Goal: Communication & Community: Answer question/provide support

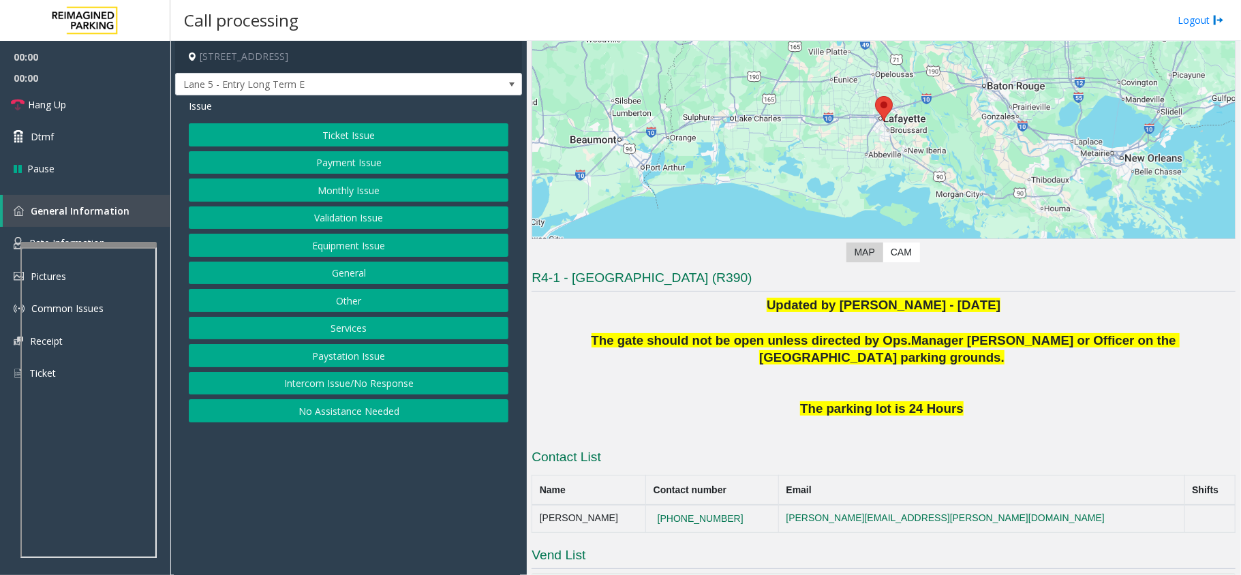
scroll to position [272, 0]
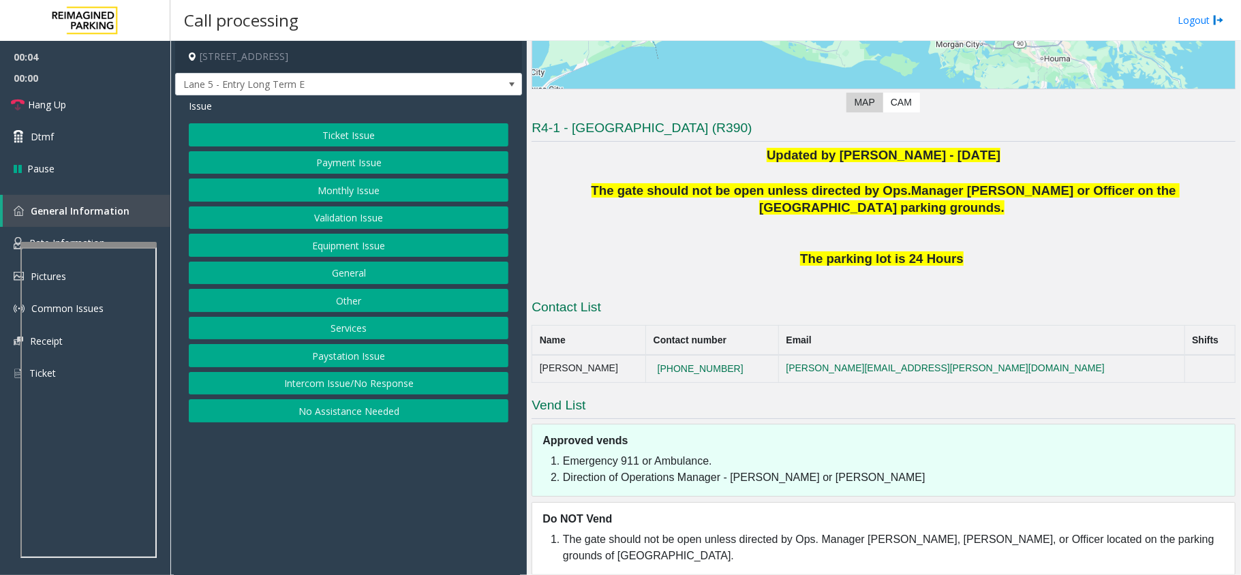
click at [429, 391] on button "Intercom Issue/No Response" at bounding box center [349, 383] width 320 height 23
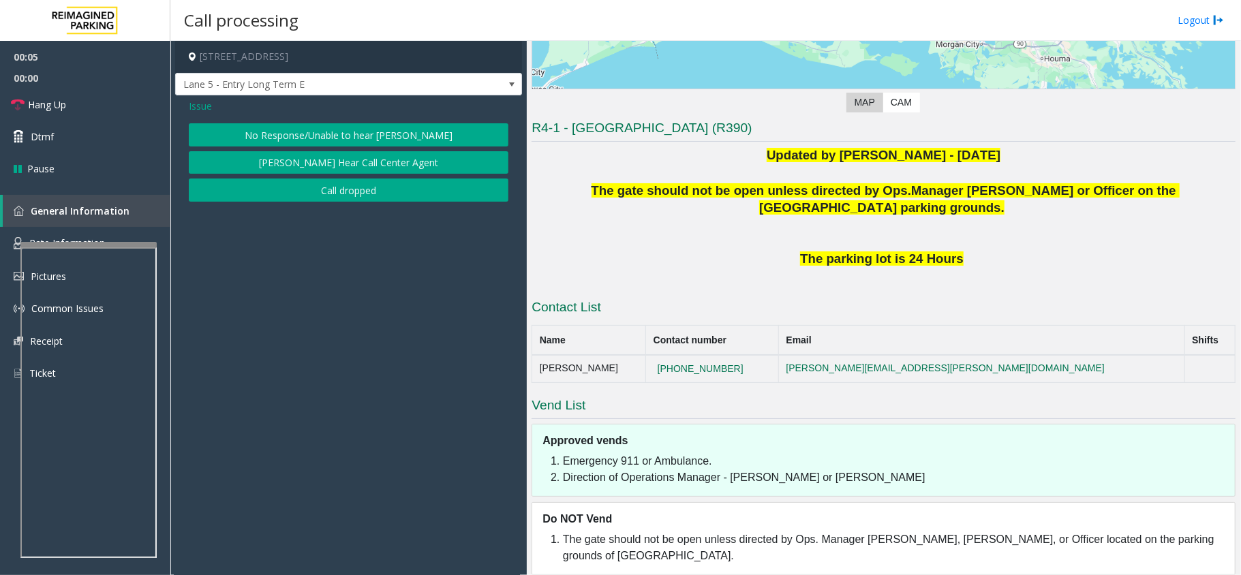
click at [352, 138] on button "No Response/Unable to hear [PERSON_NAME]" at bounding box center [349, 134] width 320 height 23
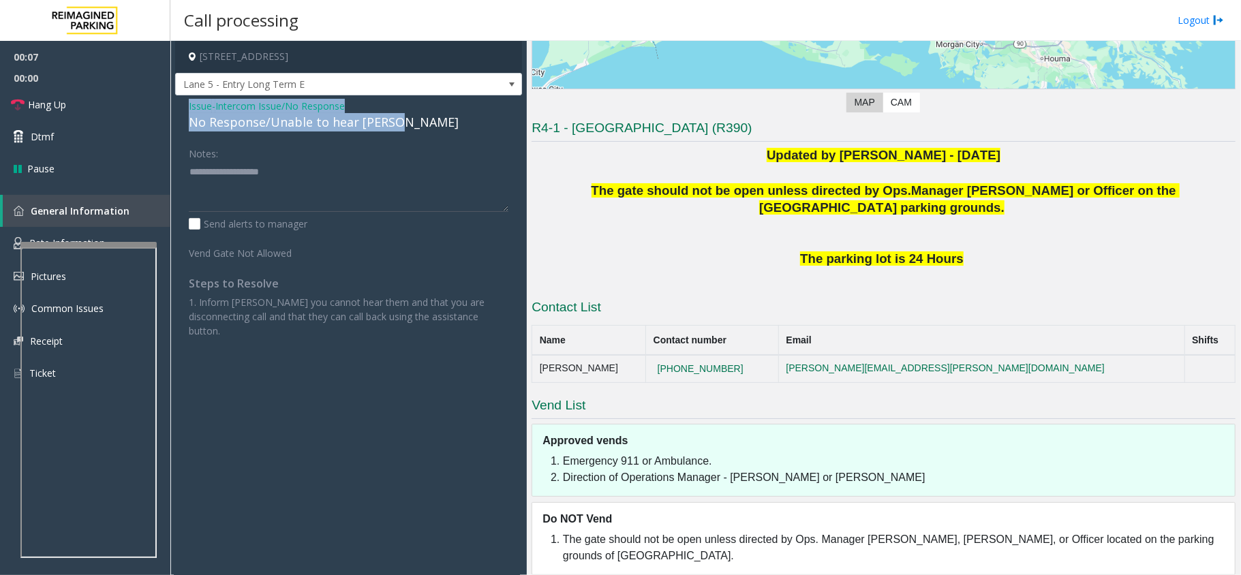
drag, startPoint x: 395, startPoint y: 124, endPoint x: 181, endPoint y: 104, distance: 214.9
click at [181, 104] on div "Issue - Intercom Issue/No Response No Response/Unable to hear [PERSON_NAME] Not…" at bounding box center [348, 223] width 347 height 256
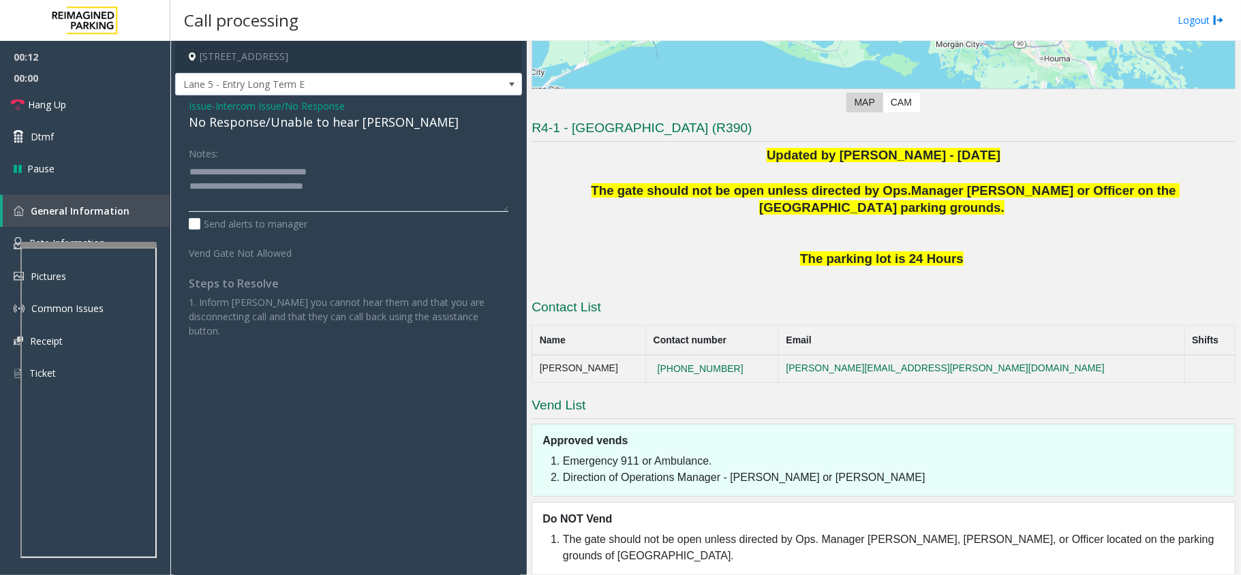
click at [404, 187] on textarea at bounding box center [349, 186] width 320 height 51
type textarea "**********"
click at [71, 104] on link "Hang Up" at bounding box center [85, 105] width 170 height 32
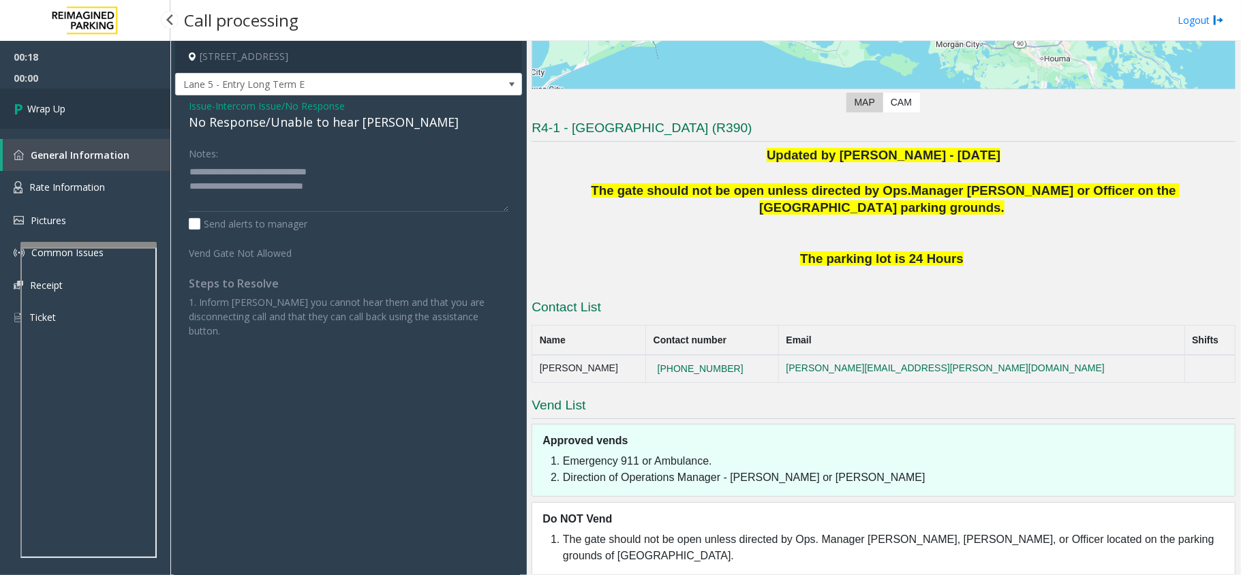
click at [71, 104] on link "Wrap Up" at bounding box center [85, 109] width 170 height 40
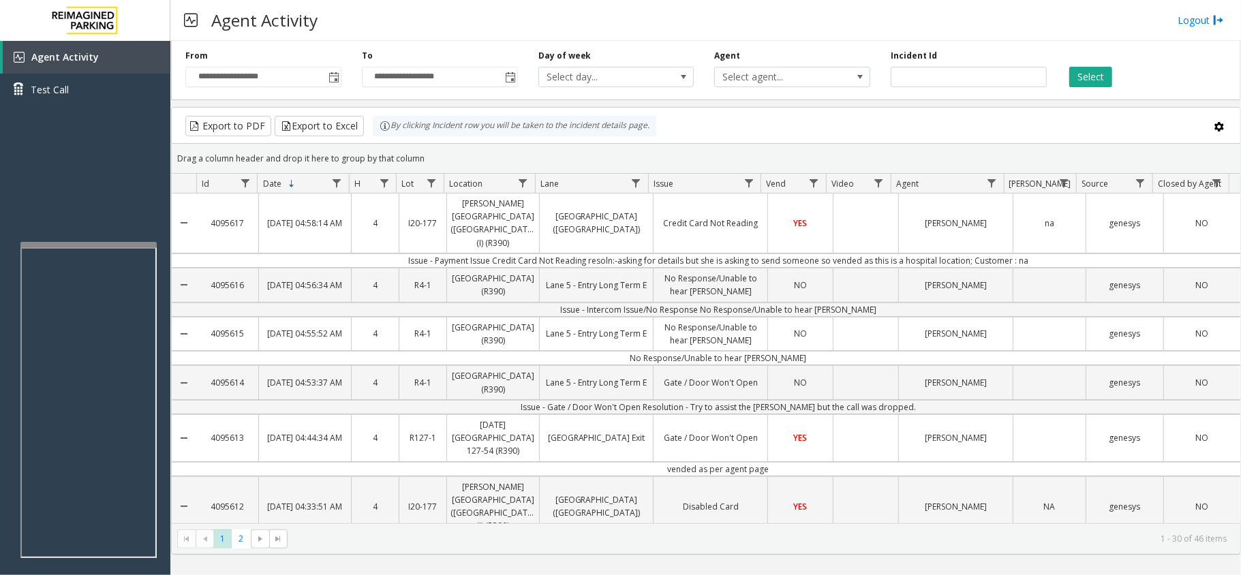
click at [976, 23] on div "Agent Activity Logout" at bounding box center [705, 20] width 1070 height 41
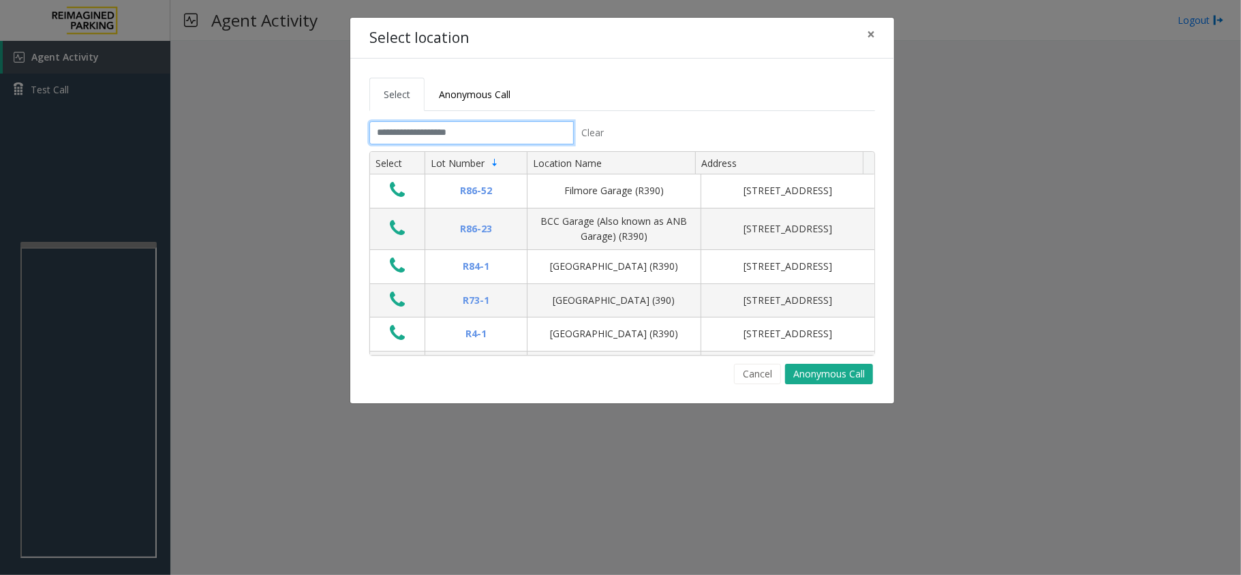
click at [437, 135] on input "text" at bounding box center [471, 132] width 204 height 23
click at [869, 38] on span "×" at bounding box center [871, 34] width 8 height 19
